Goal: Task Accomplishment & Management: Complete application form

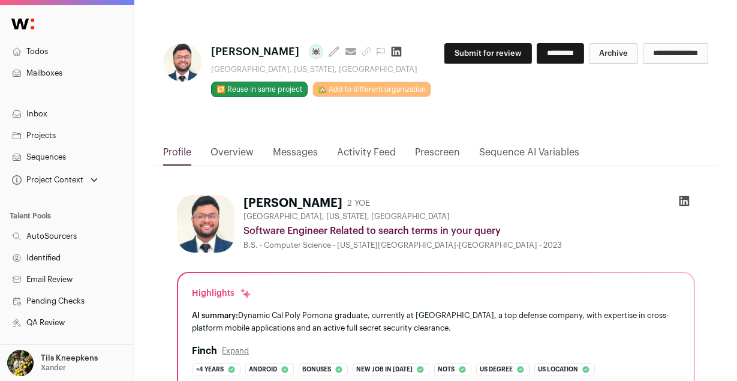
click at [392, 50] on icon at bounding box center [397, 52] width 10 height 10
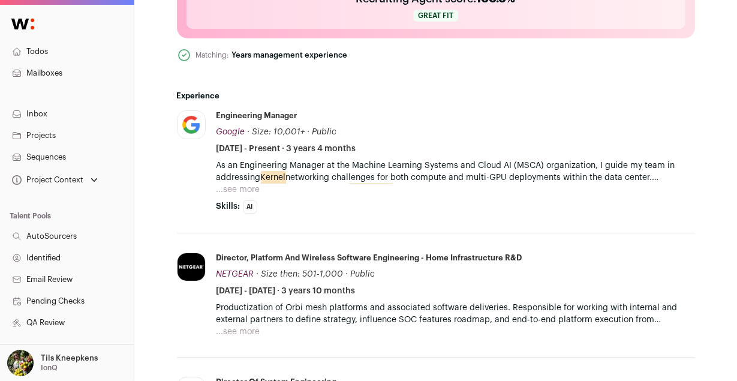
scroll to position [489, 0]
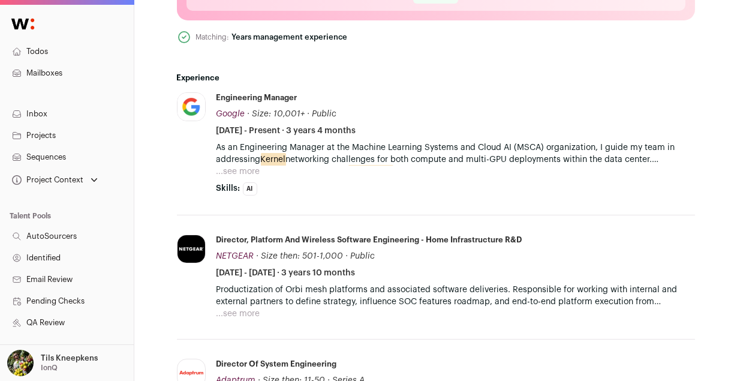
click at [248, 170] on button "...see more" at bounding box center [239, 172] width 44 height 12
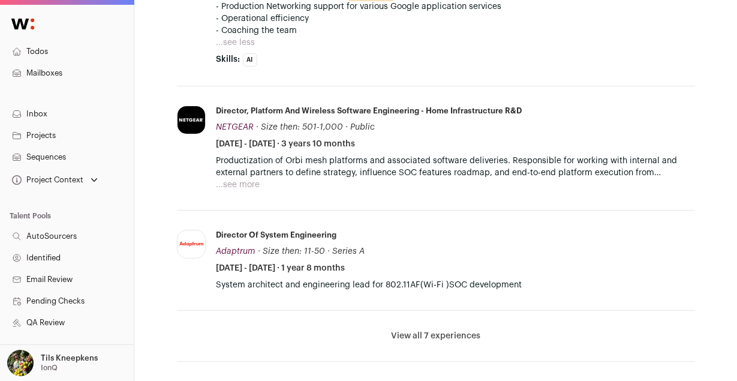
click at [241, 185] on button "...see more" at bounding box center [239, 185] width 44 height 12
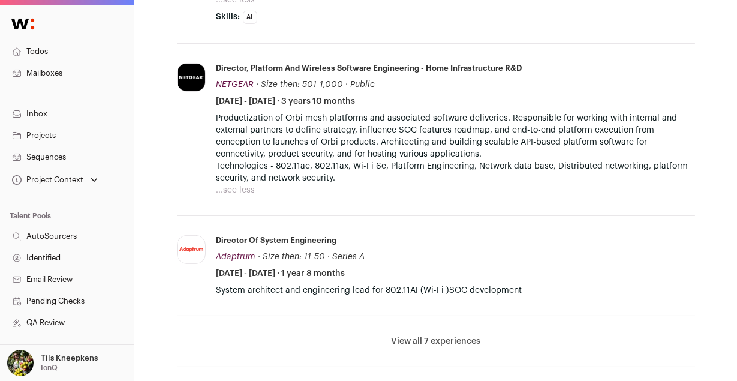
scroll to position [731, 0]
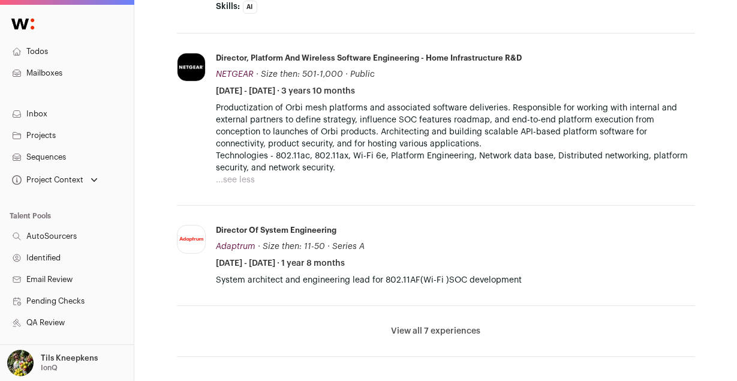
click at [413, 329] on button "View all 7 experiences" at bounding box center [435, 331] width 89 height 12
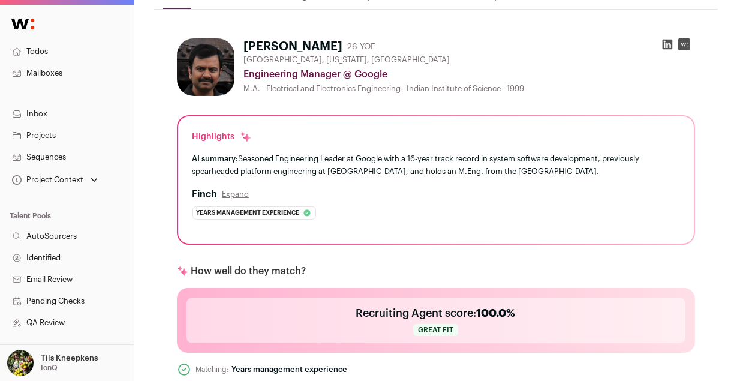
scroll to position [0, 0]
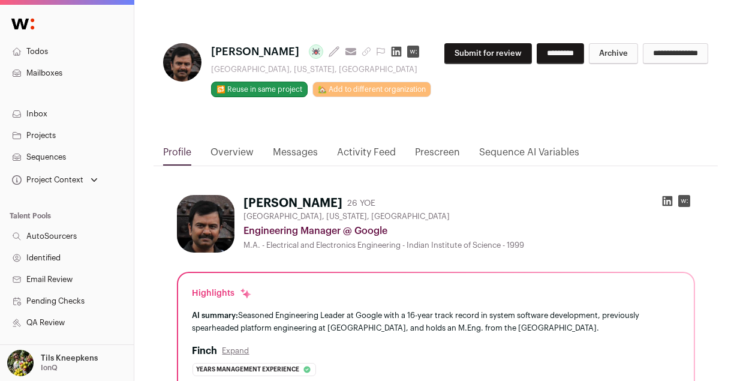
click at [487, 49] on button "Submit for review" at bounding box center [488, 53] width 88 height 21
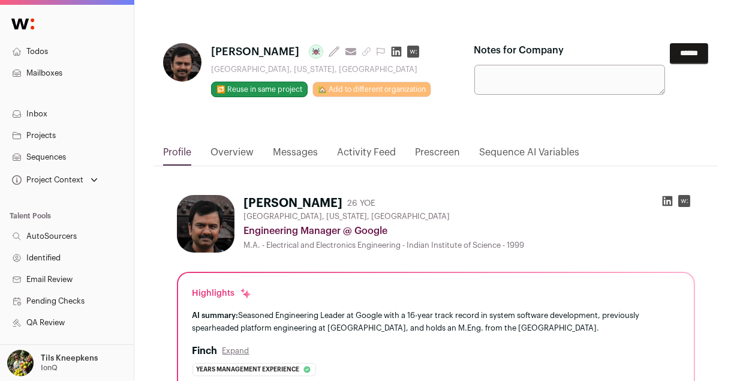
click at [672, 56] on input "******" at bounding box center [689, 53] width 38 height 21
